Goal: Communication & Community: Answer question/provide support

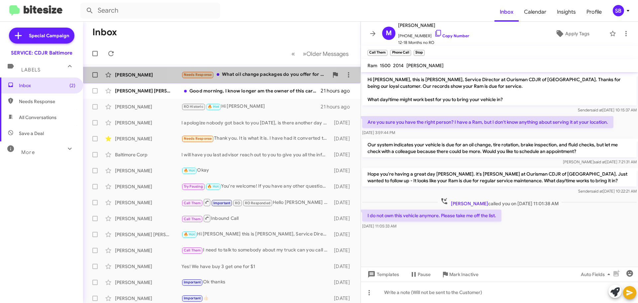
click at [232, 74] on div "Needs Response What oil change packages do you offer for my jeep" at bounding box center [254, 75] width 147 height 8
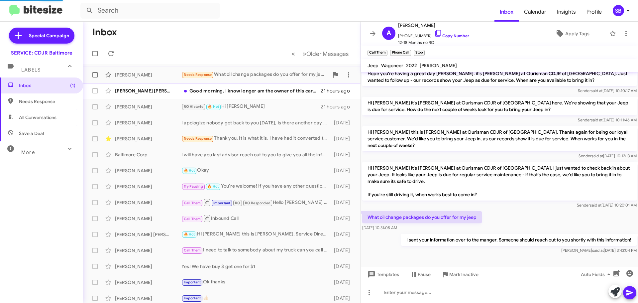
scroll to position [35, 0]
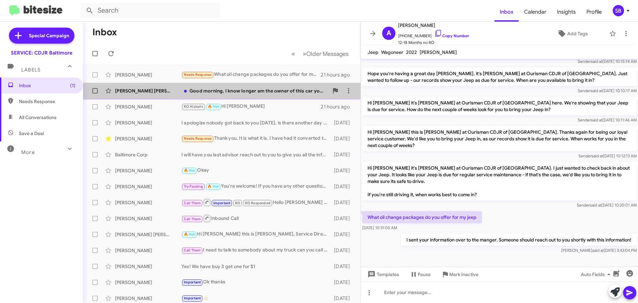
click at [274, 93] on div "Good morning, I know longer am the owner of this car you may need to contact my…" at bounding box center [254, 90] width 147 height 7
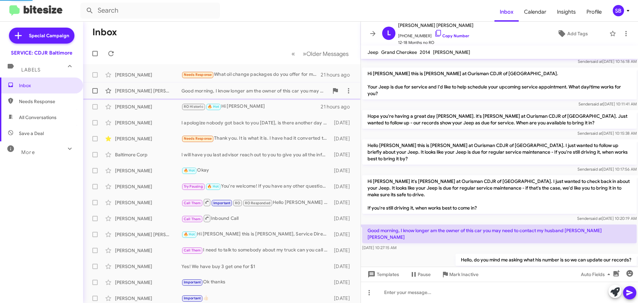
scroll to position [42, 0]
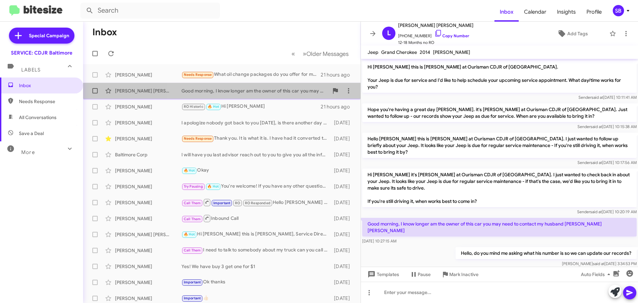
click at [259, 90] on div "Good morning, I know longer am the owner of this car you may need to contact my…" at bounding box center [254, 90] width 147 height 7
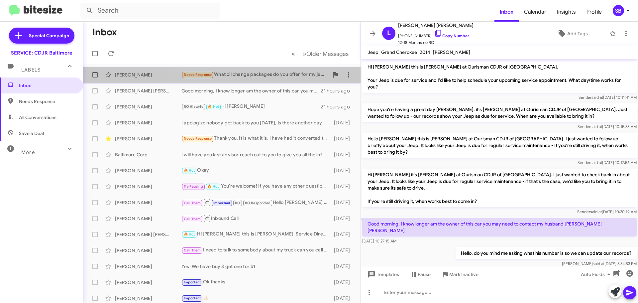
click at [249, 77] on div "Needs Response What oil change packages do you offer for my jeep" at bounding box center [254, 75] width 147 height 8
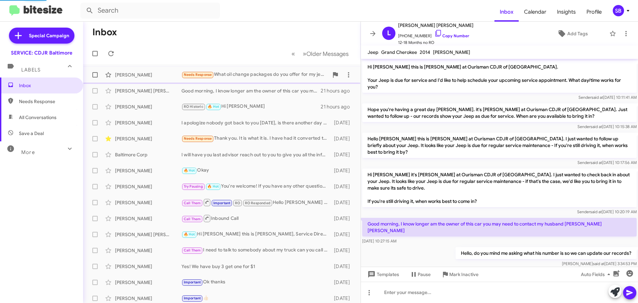
scroll to position [35, 0]
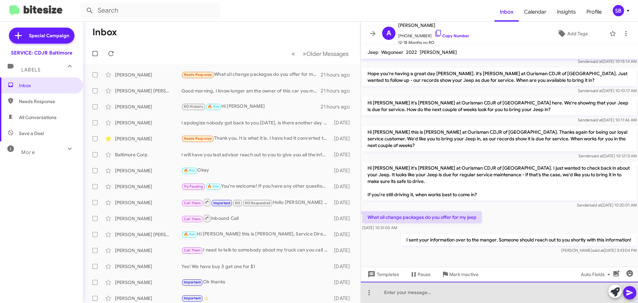
click at [455, 292] on div at bounding box center [499, 291] width 277 height 21
